Goal: Information Seeking & Learning: Learn about a topic

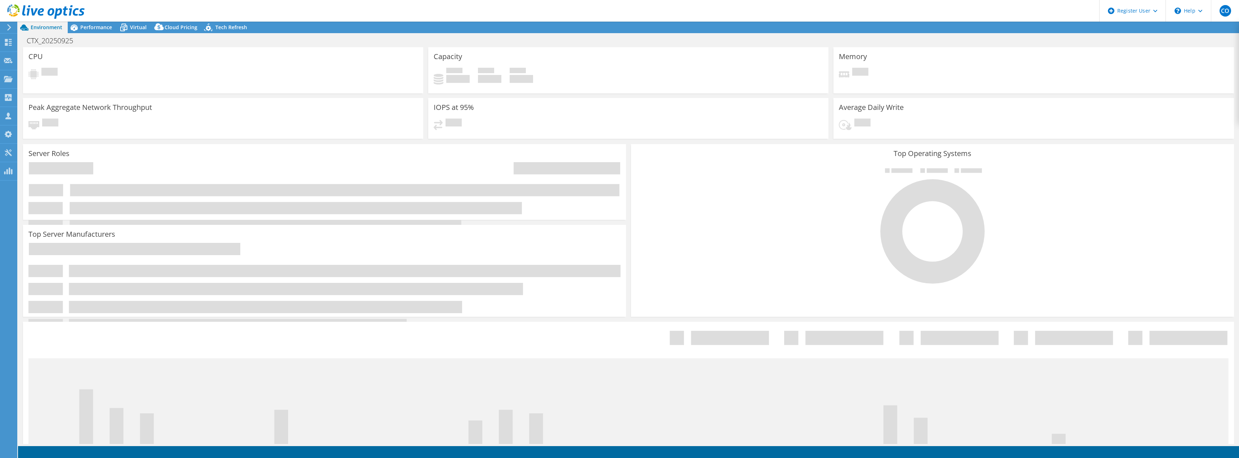
select select "USD"
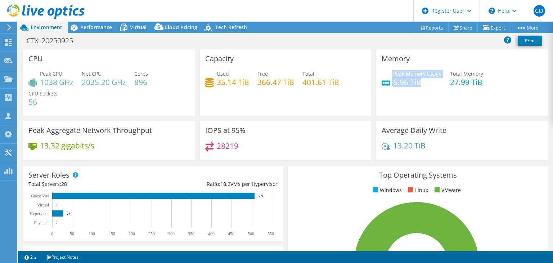
drag, startPoint x: 427, startPoint y: 82, endPoint x: 388, endPoint y: 80, distance: 39.3
click at [388, 80] on div "Peak Memory Usage 6.96 TiB" at bounding box center [412, 78] width 60 height 16
click at [411, 97] on div "Memory Peak Memory Usage 6.96 TiB Total Memory 27.99 TiB" at bounding box center [462, 82] width 172 height 67
click at [90, 25] on span "Performance" at bounding box center [96, 27] width 32 height 7
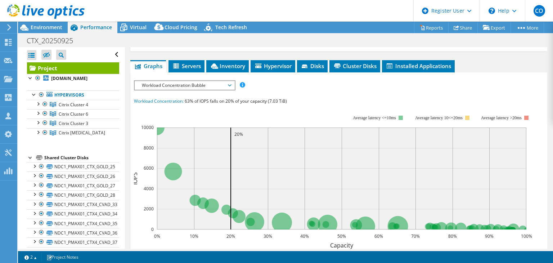
scroll to position [108, 0]
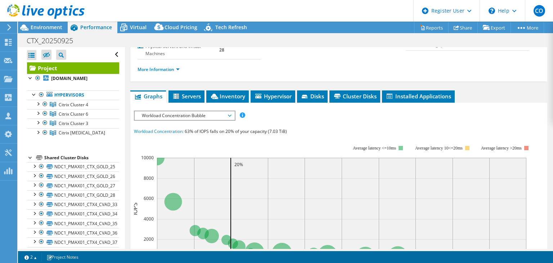
click at [205, 113] on span "Workload Concentration Bubble" at bounding box center [184, 115] width 93 height 9
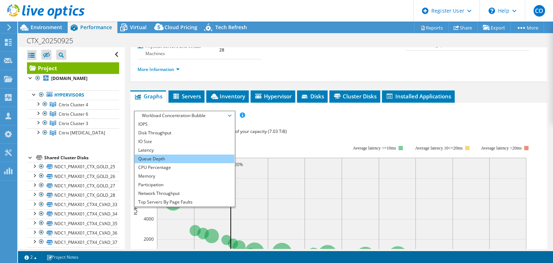
click at [158, 157] on li "Queue Depth" at bounding box center [185, 158] width 100 height 9
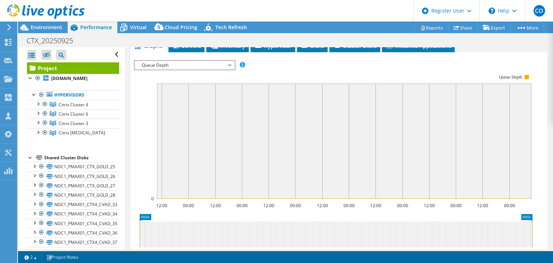
scroll to position [144, 0]
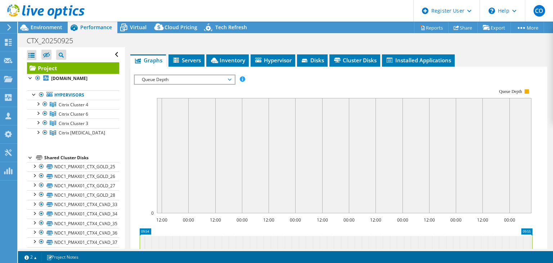
click at [231, 82] on span "Queue Depth" at bounding box center [185, 79] width 100 height 9
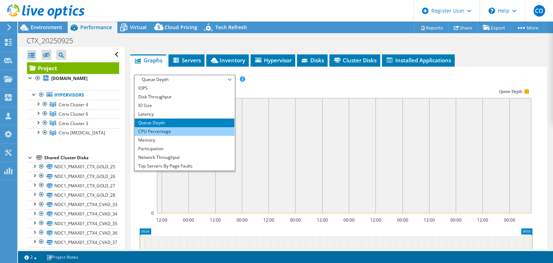
click at [174, 133] on li "CPU Percentage" at bounding box center [185, 131] width 100 height 9
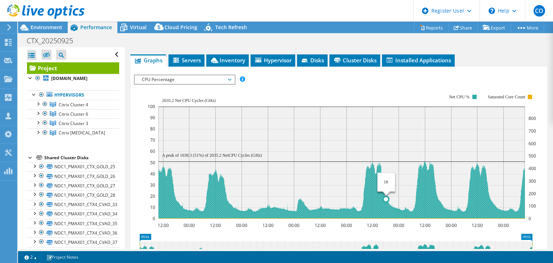
drag, startPoint x: 382, startPoint y: 178, endPoint x: 386, endPoint y: 180, distance: 5.0
click at [386, 180] on icon "12:00 00:00 12:00 00:00 12:00 00:00 12:00 00:00 12:00 00:00 12:00 00:00 12:00 0…" at bounding box center [336, 156] width 404 height 144
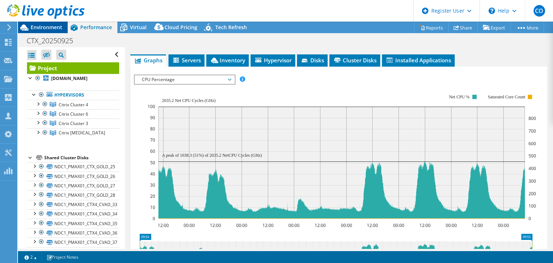
click at [39, 24] on span "Environment" at bounding box center [47, 27] width 32 height 7
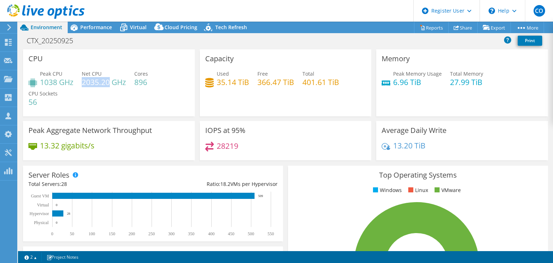
drag, startPoint x: 84, startPoint y: 82, endPoint x: 110, endPoint y: 85, distance: 26.0
click at [110, 85] on h4 "2035.20 GHz" at bounding box center [104, 82] width 44 height 8
drag, startPoint x: 58, startPoint y: 82, endPoint x: 40, endPoint y: 82, distance: 17.7
click at [40, 82] on h4 "1038 GHz" at bounding box center [56, 82] width 33 height 8
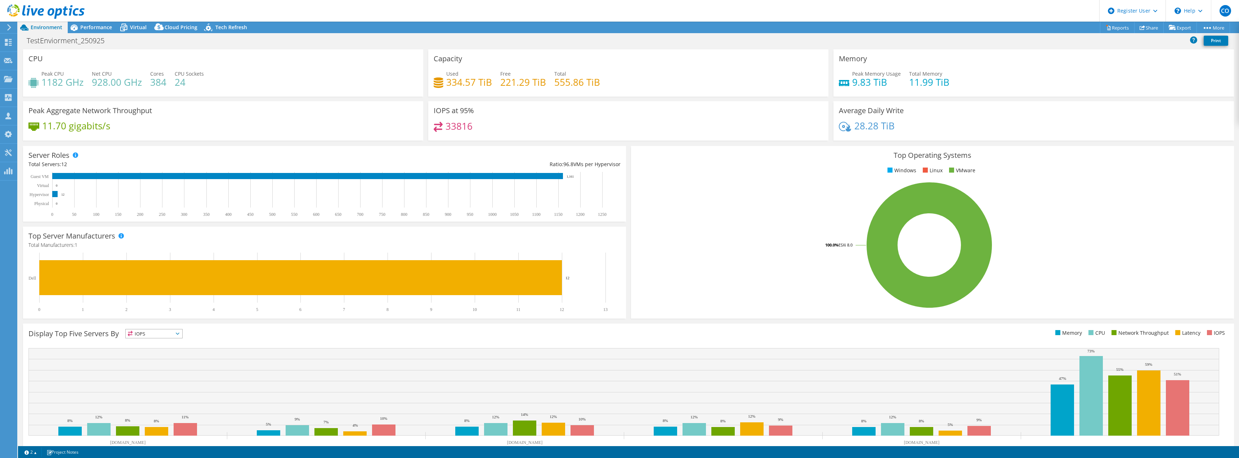
select select "USD"
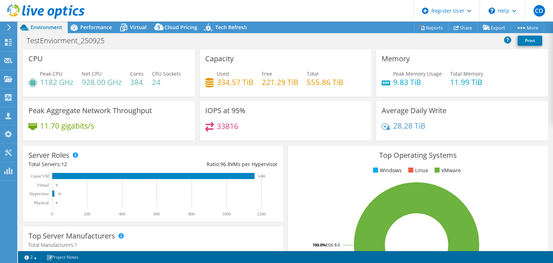
drag, startPoint x: 85, startPoint y: 25, endPoint x: 109, endPoint y: 46, distance: 32.2
click at [85, 25] on span "Performance" at bounding box center [96, 27] width 32 height 7
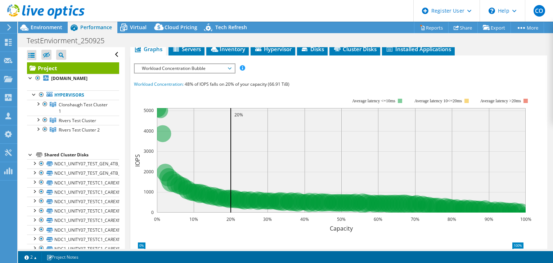
scroll to position [144, 0]
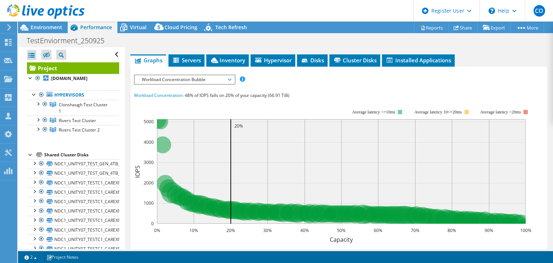
click at [189, 77] on span "Workload Concentration Bubble" at bounding box center [184, 79] width 93 height 9
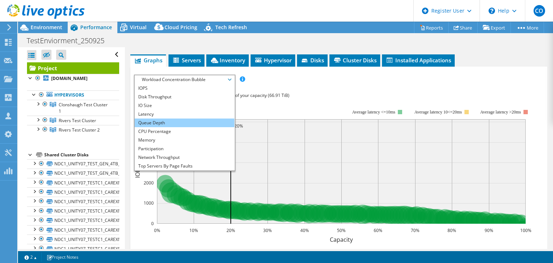
click at [158, 123] on li "Queue Depth" at bounding box center [185, 122] width 100 height 9
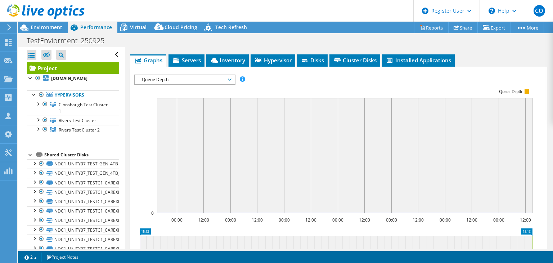
click at [163, 81] on span "Queue Depth" at bounding box center [184, 79] width 93 height 9
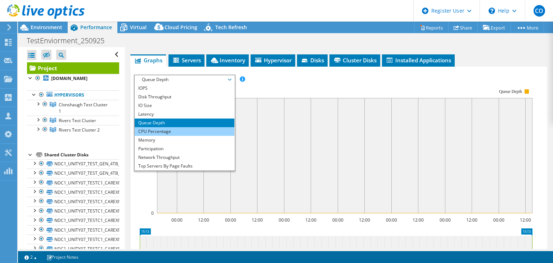
click at [160, 129] on li "CPU Percentage" at bounding box center [185, 131] width 100 height 9
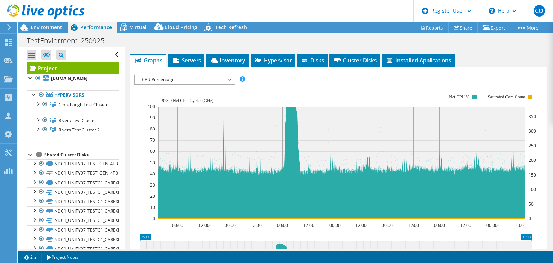
drag, startPoint x: 53, startPoint y: 30, endPoint x: 97, endPoint y: 59, distance: 52.3
click at [53, 30] on span "Environment" at bounding box center [47, 27] width 32 height 7
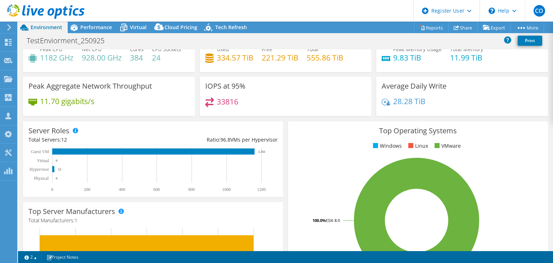
scroll to position [36, 0]
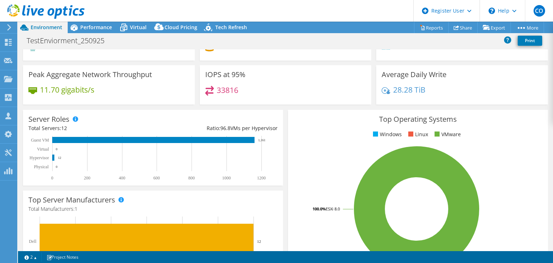
drag, startPoint x: 268, startPoint y: 158, endPoint x: 256, endPoint y: 159, distance: 11.2
click at [256, 159] on rect at bounding box center [151, 158] width 246 height 45
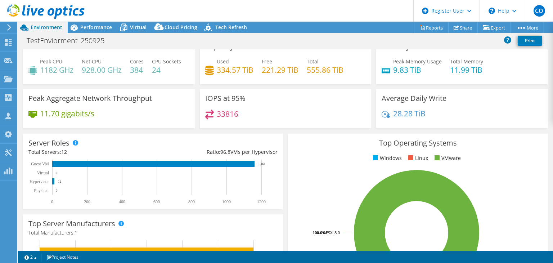
scroll to position [0, 0]
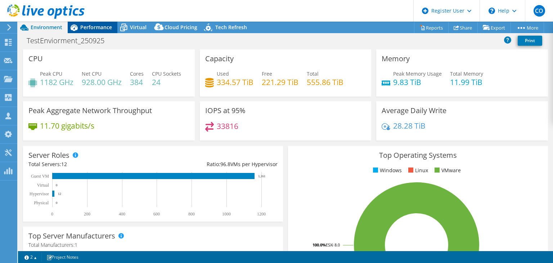
click at [94, 30] on span "Performance" at bounding box center [96, 27] width 32 height 7
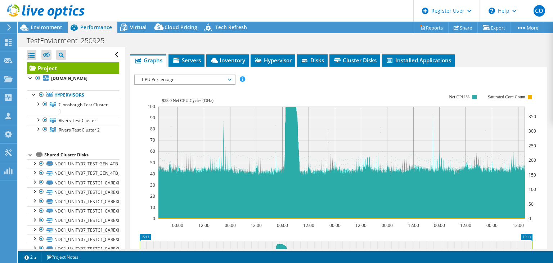
click at [194, 79] on span "CPU Percentage" at bounding box center [184, 79] width 93 height 9
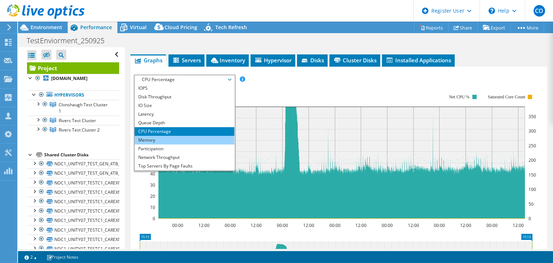
click at [164, 141] on li "Memory" at bounding box center [185, 140] width 100 height 9
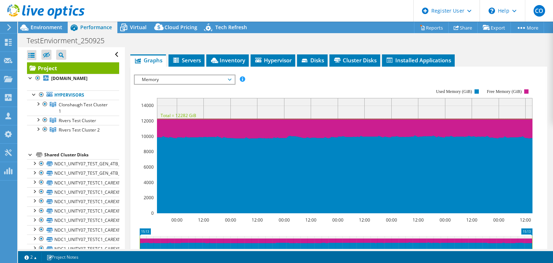
click at [204, 81] on span "Memory" at bounding box center [184, 79] width 93 height 9
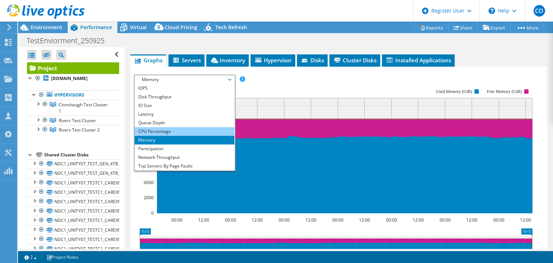
click at [168, 130] on li "CPU Percentage" at bounding box center [185, 131] width 100 height 9
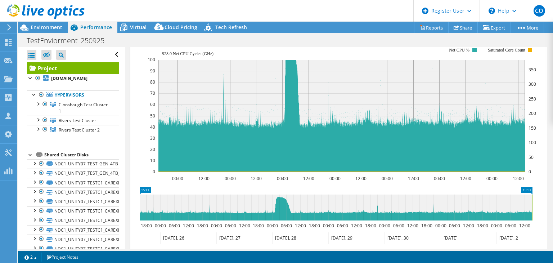
scroll to position [180, 0]
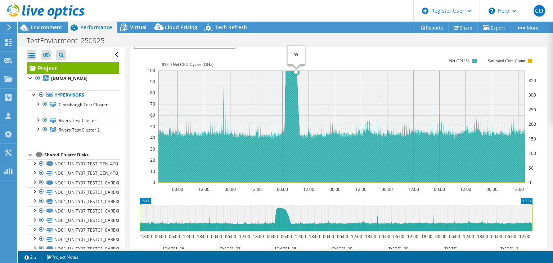
click at [292, 108] on icon at bounding box center [341, 111] width 367 height 143
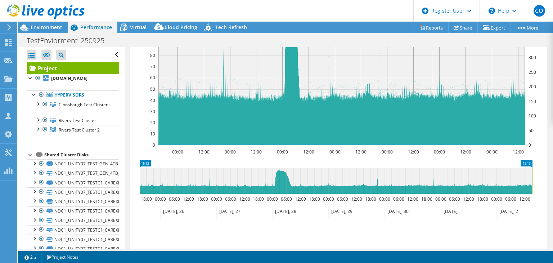
scroll to position [269, 0]
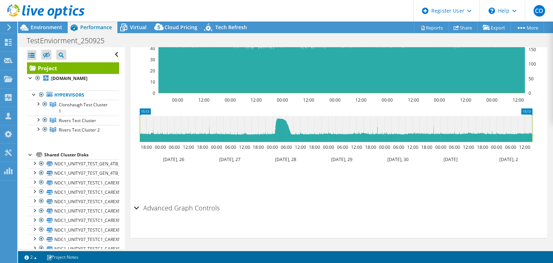
click at [197, 213] on h2 "Advanced Graph Controls" at bounding box center [177, 208] width 86 height 14
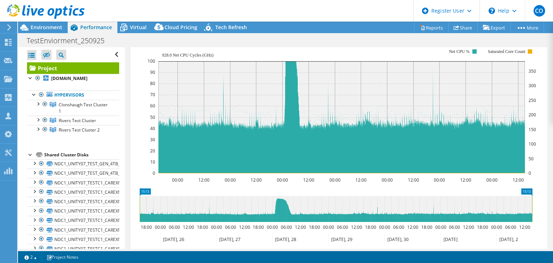
scroll to position [153, 0]
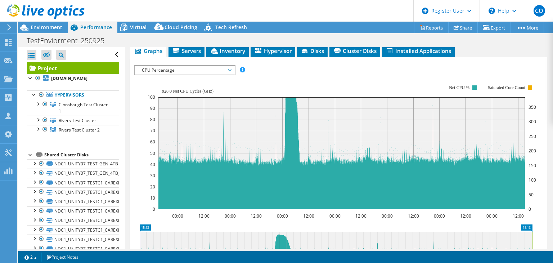
click at [197, 68] on span "CPU Percentage" at bounding box center [184, 70] width 93 height 9
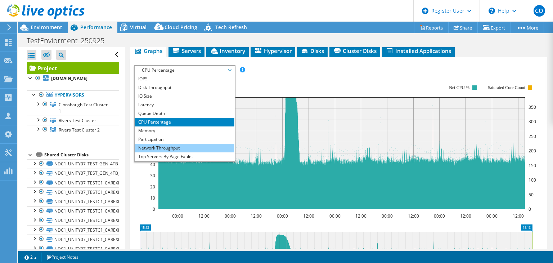
click at [171, 147] on li "Network Throughput" at bounding box center [185, 148] width 100 height 9
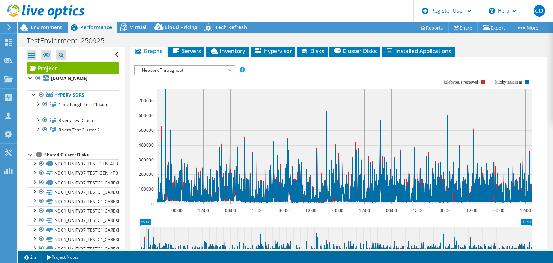
click at [159, 66] on span "Network Throughput" at bounding box center [184, 70] width 93 height 9
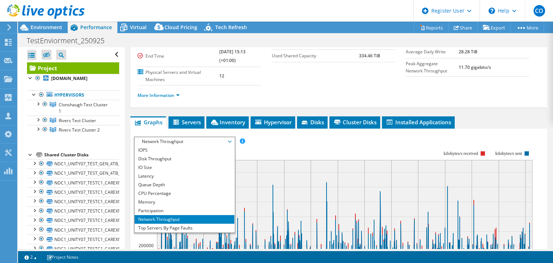
scroll to position [81, 0]
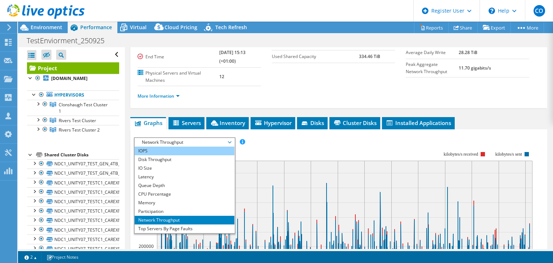
drag, startPoint x: 156, startPoint y: 149, endPoint x: 172, endPoint y: 150, distance: 15.9
click at [156, 149] on li "IOPS" at bounding box center [185, 151] width 100 height 9
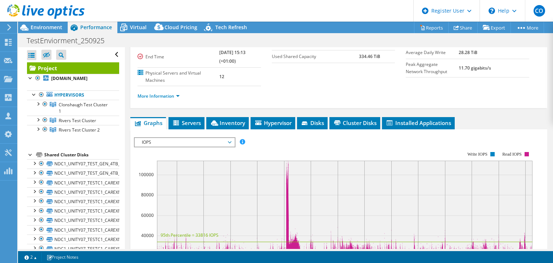
scroll to position [117, 0]
